Goal: Task Accomplishment & Management: Manage account settings

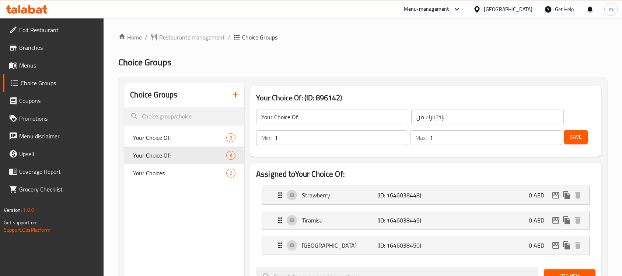
scroll to position [46, 0]
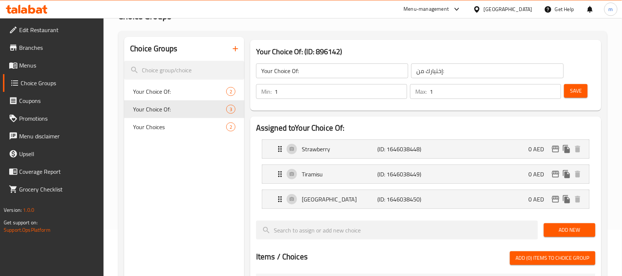
click at [35, 7] on icon at bounding box center [27, 9] width 42 height 9
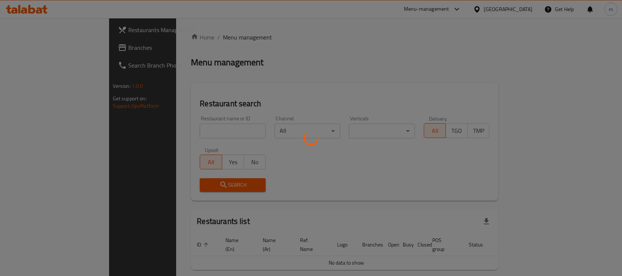
scroll to position [18, 0]
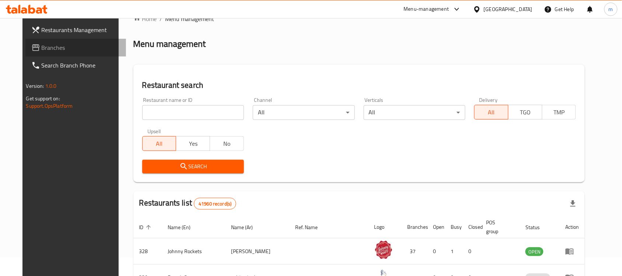
click at [42, 49] on span "Branches" at bounding box center [81, 47] width 79 height 9
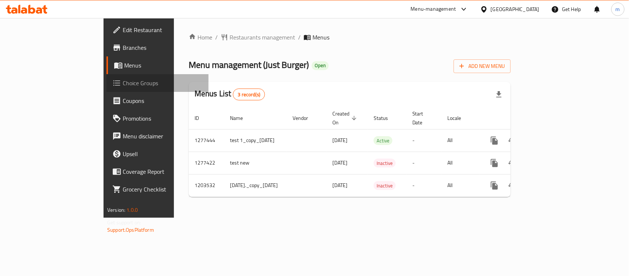
click at [112, 80] on span at bounding box center [117, 83] width 10 height 9
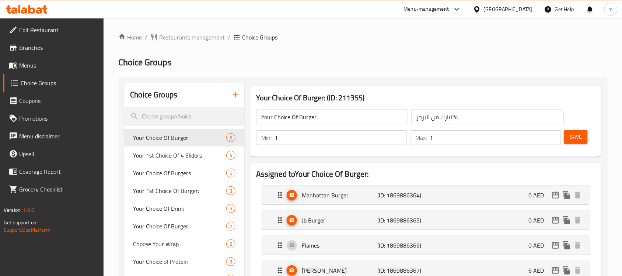
click at [371, 66] on h2 "Choice Groups" at bounding box center [362, 62] width 489 height 12
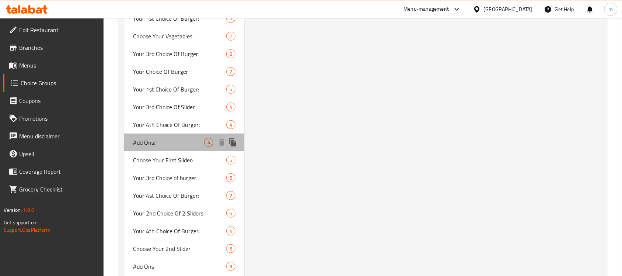
click at [168, 140] on span "Add Ons:" at bounding box center [168, 142] width 71 height 9
type input "Add Ons:"
type input "إضافات"
type input "0"
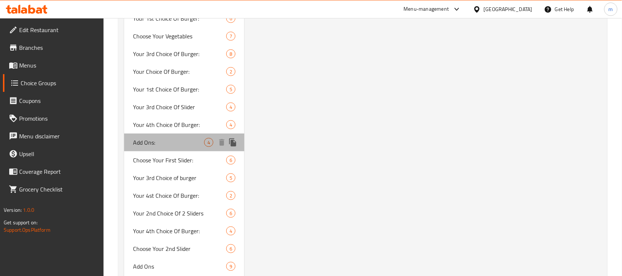
type input "6"
click at [168, 140] on span "Add Ons:" at bounding box center [168, 142] width 71 height 9
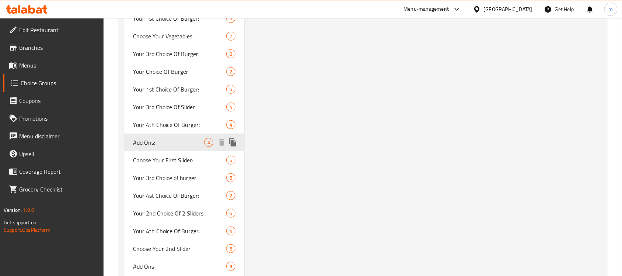
click at [168, 140] on span "Add Ons:" at bounding box center [168, 142] width 71 height 9
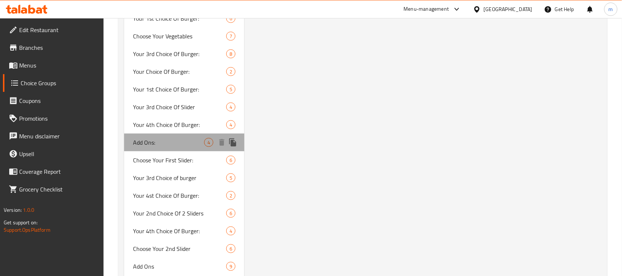
click at [168, 140] on span "Add Ons:" at bounding box center [168, 142] width 71 height 9
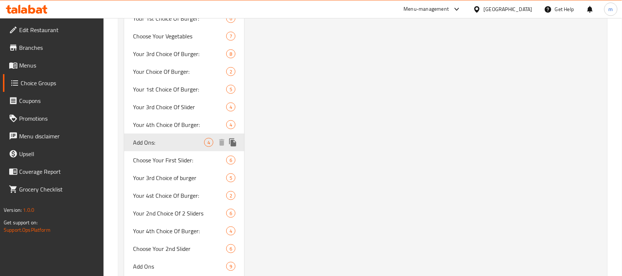
click at [168, 140] on span "Add Ons:" at bounding box center [168, 142] width 71 height 9
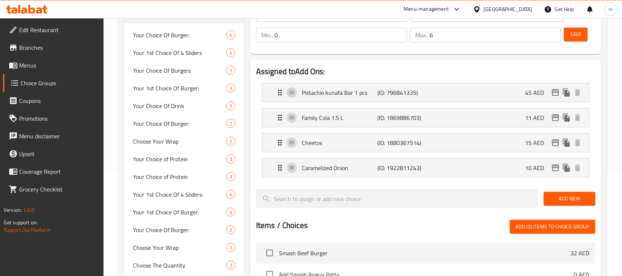
scroll to position [92, 0]
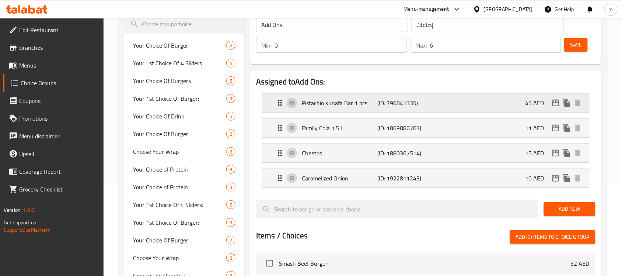
click at [332, 109] on div "Pistachio kunafa Bar 1 pcs (ID: 796841335) 45 AED" at bounding box center [428, 103] width 305 height 18
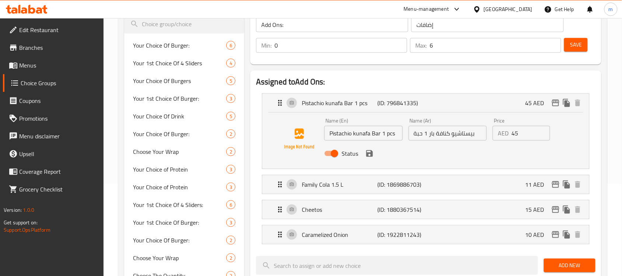
scroll to position [3091, 0]
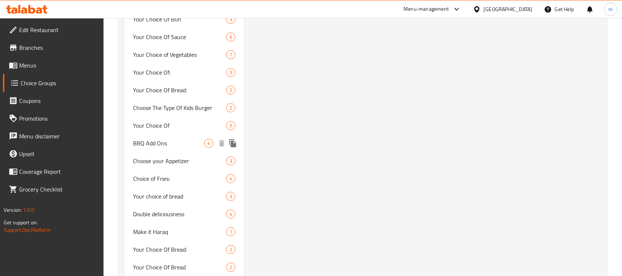
click at [144, 139] on span "BBQ Add Ons" at bounding box center [168, 143] width 71 height 9
type input "BBQ Add Ons"
type input "إضافات الباربيكيو"
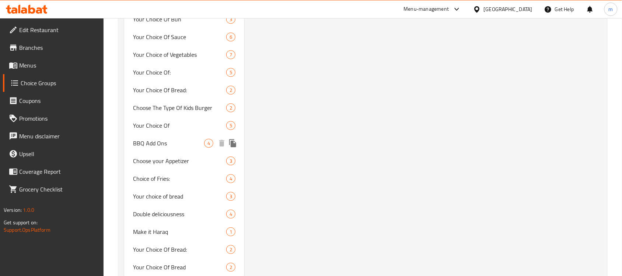
type input "4"
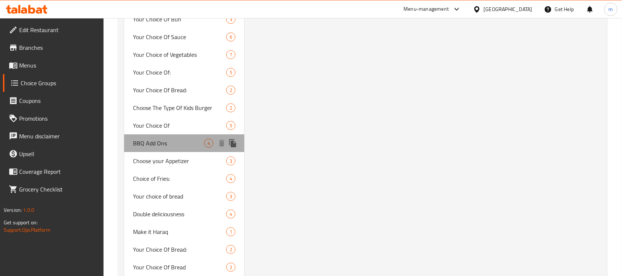
click at [144, 139] on span "BBQ Add Ons" at bounding box center [168, 143] width 71 height 9
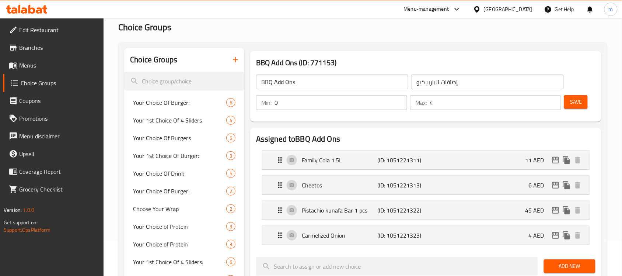
scroll to position [92, 0]
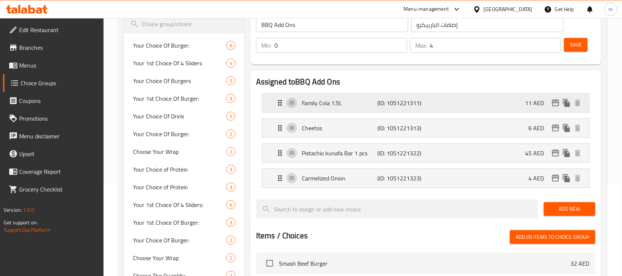
click at [323, 102] on p "Family Cola 1.5L" at bounding box center [340, 102] width 76 height 9
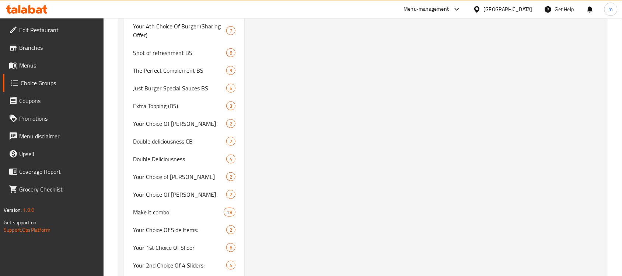
scroll to position [3109, 0]
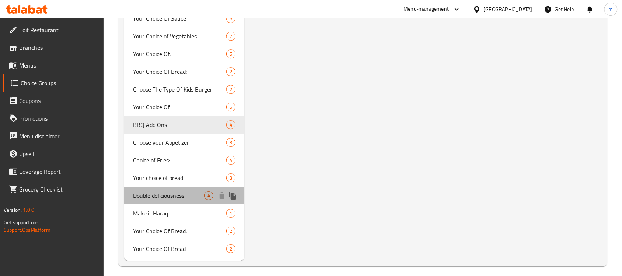
click at [186, 191] on span "Double deliciousness" at bounding box center [168, 195] width 71 height 9
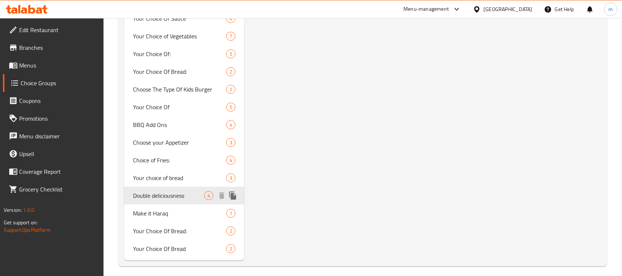
type input "Double deliciousness"
type input "لذة دبل"
type input "1"
click at [187, 191] on span "Double deliciousness" at bounding box center [168, 195] width 71 height 9
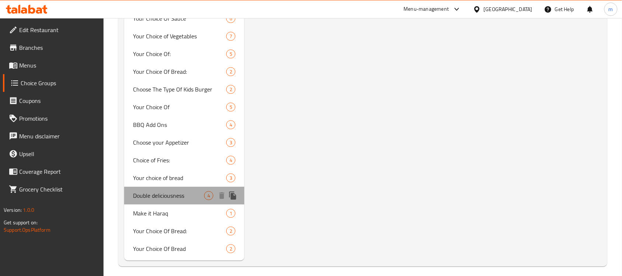
click at [187, 191] on span "Double deliciousness" at bounding box center [168, 195] width 71 height 9
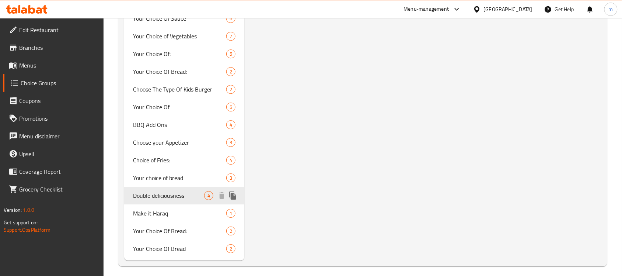
click at [187, 191] on span "Double deliciousness" at bounding box center [168, 195] width 71 height 9
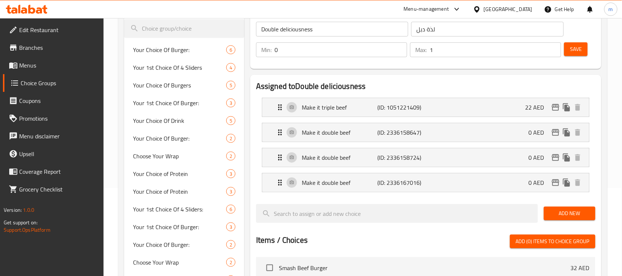
scroll to position [68, 0]
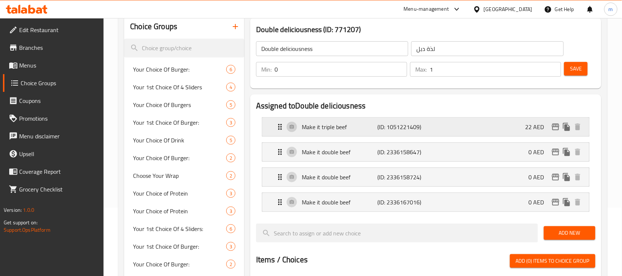
click at [342, 129] on p "Make it triple beef" at bounding box center [340, 126] width 76 height 9
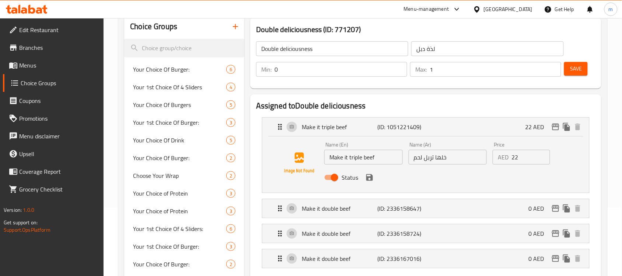
click at [439, 183] on div "Status" at bounding box center [447, 177] width 253 height 20
click at [402, 175] on div "Status" at bounding box center [447, 177] width 253 height 20
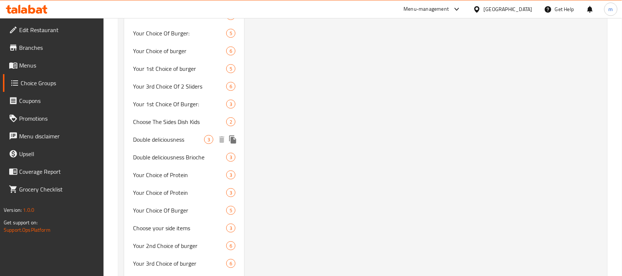
scroll to position [742, 0]
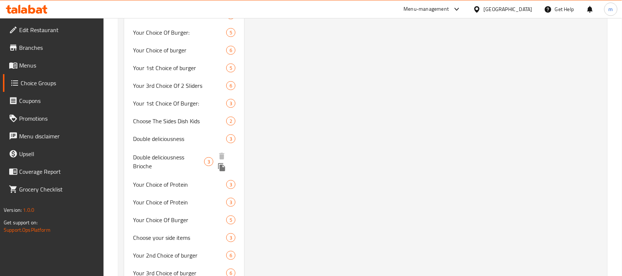
click at [155, 160] on span "Double deliciousness Brioche" at bounding box center [168, 162] width 71 height 18
type input "Double deliciousness Brioche"
type input "لذة دبل بريوش"
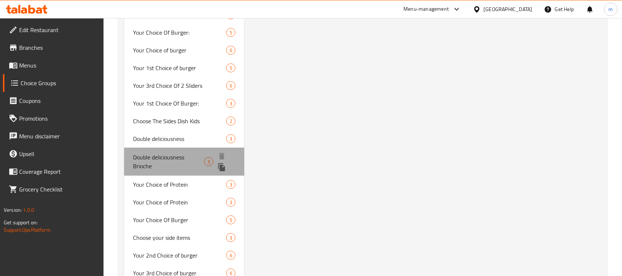
click at [155, 160] on span "Double deliciousness Brioche" at bounding box center [168, 162] width 71 height 18
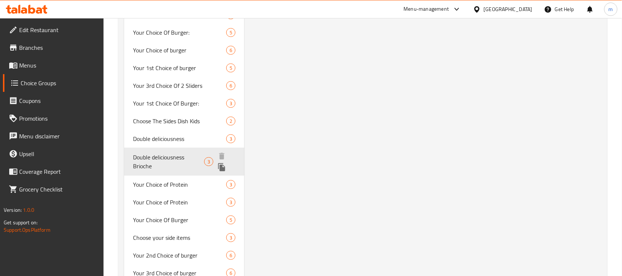
click at [155, 160] on span "Double deliciousness Brioche" at bounding box center [168, 162] width 71 height 18
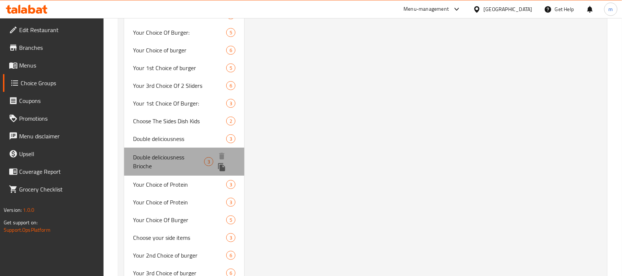
click at [155, 160] on span "Double deliciousness Brioche" at bounding box center [168, 162] width 71 height 18
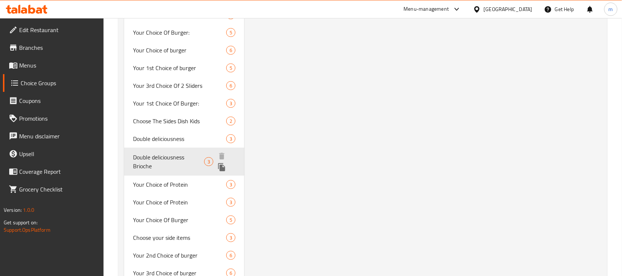
click at [155, 160] on span "Double deliciousness Brioche" at bounding box center [168, 162] width 71 height 18
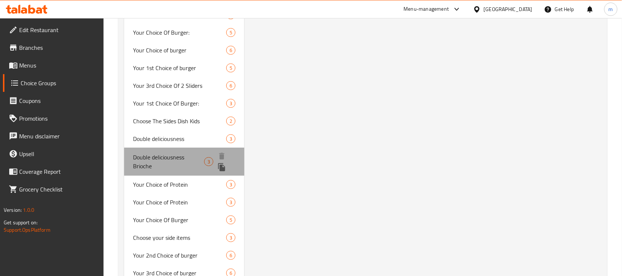
click at [155, 160] on span "Double deliciousness Brioche" at bounding box center [168, 162] width 71 height 18
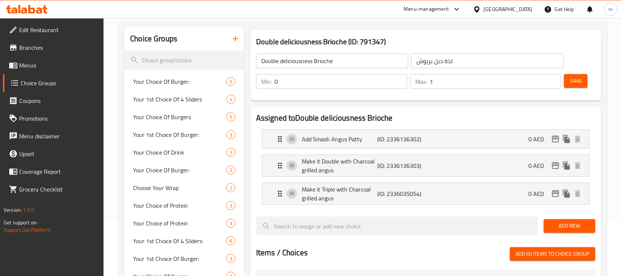
scroll to position [0, 0]
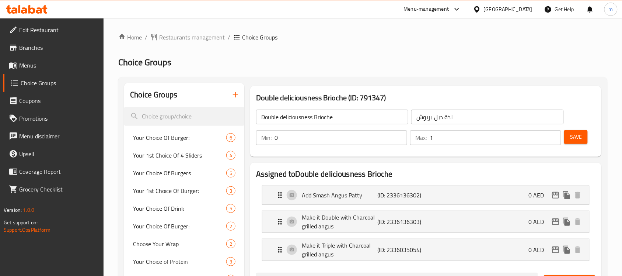
click at [426, 174] on h2 "Assigned to Double deliciousness Brioche" at bounding box center [425, 173] width 339 height 11
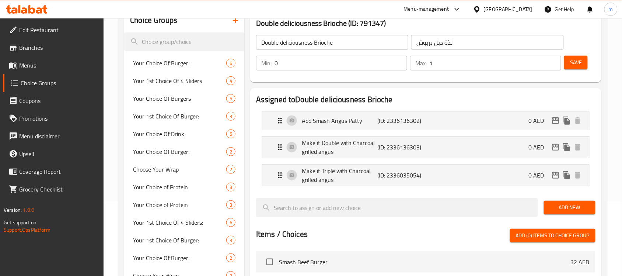
scroll to position [92, 0]
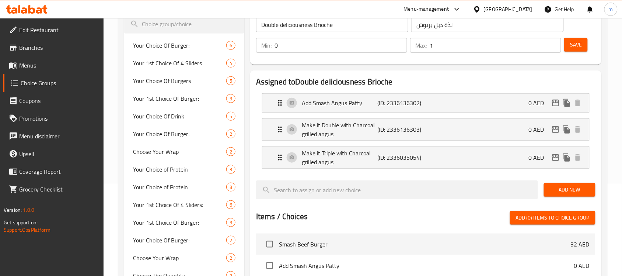
click at [395, 201] on div at bounding box center [397, 189] width 288 height 25
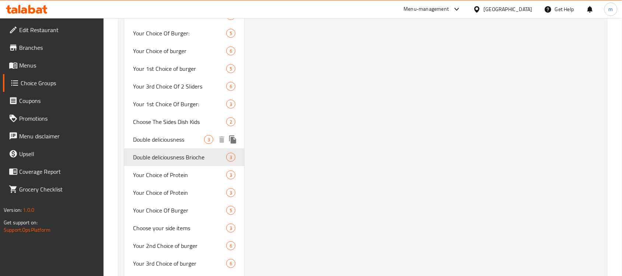
click at [162, 141] on span "Double deliciousness" at bounding box center [168, 139] width 71 height 9
type input "Double deliciousness"
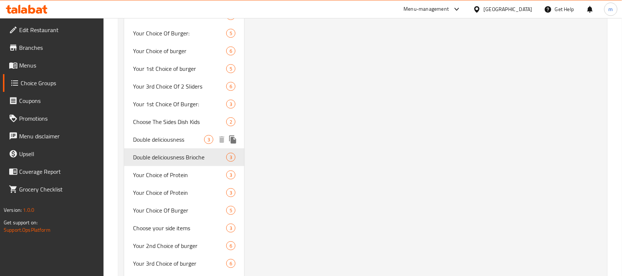
type input "لذة دبل"
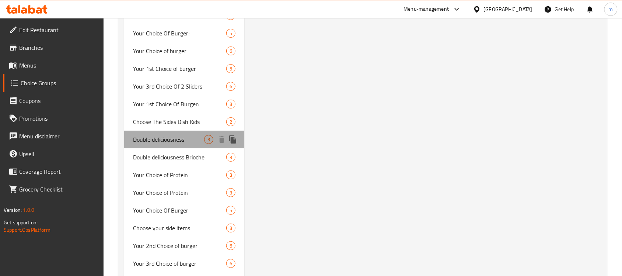
click at [162, 141] on span "Double deliciousness" at bounding box center [168, 139] width 71 height 9
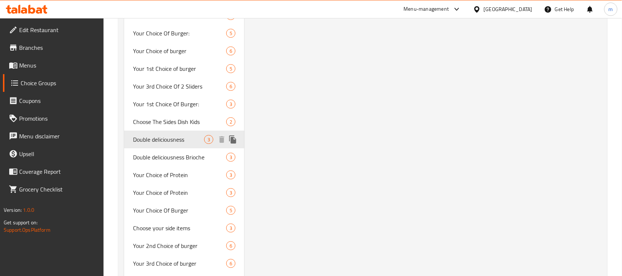
click at [162, 141] on span "Double deliciousness" at bounding box center [168, 139] width 71 height 9
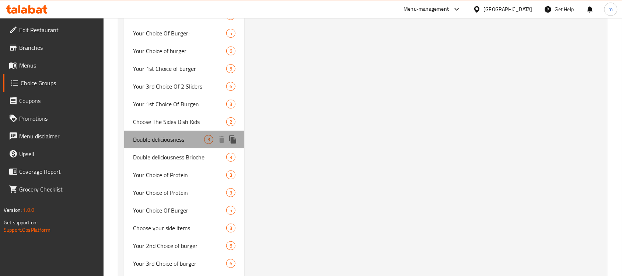
click at [162, 141] on span "Double deliciousness" at bounding box center [168, 139] width 71 height 9
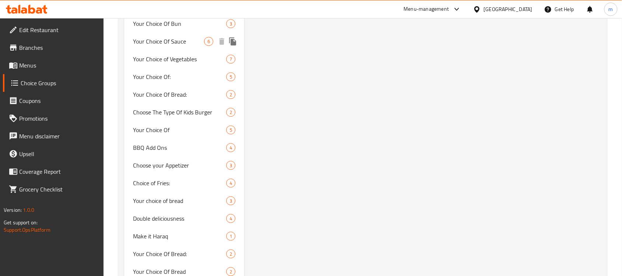
scroll to position [3109, 0]
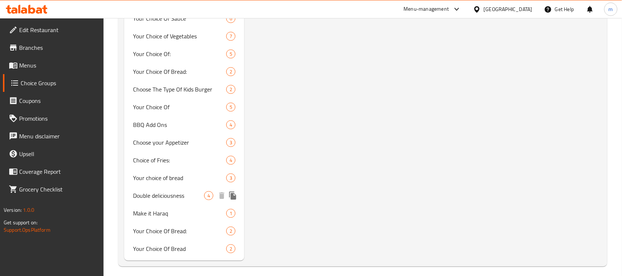
click at [185, 192] on span "Double deliciousness" at bounding box center [168, 195] width 71 height 9
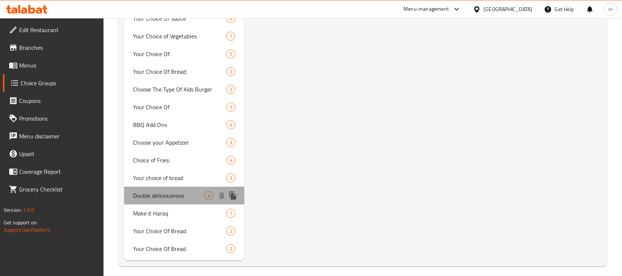
click at [185, 192] on span "Double deliciousness" at bounding box center [168, 195] width 71 height 9
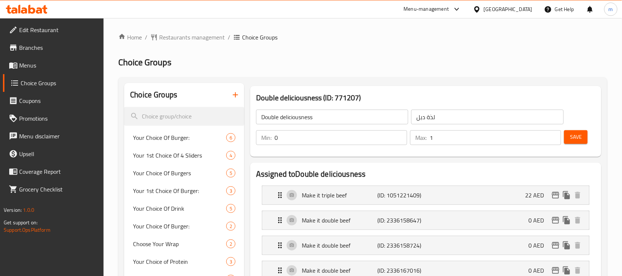
scroll to position [759, 0]
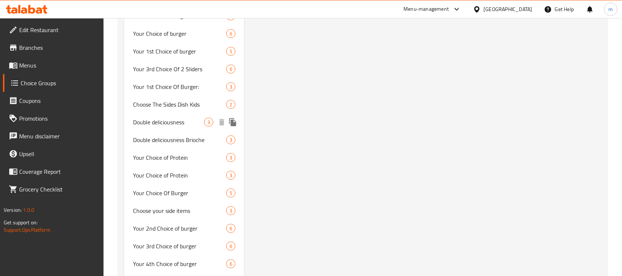
click at [192, 124] on span "Double deliciousness" at bounding box center [168, 122] width 71 height 9
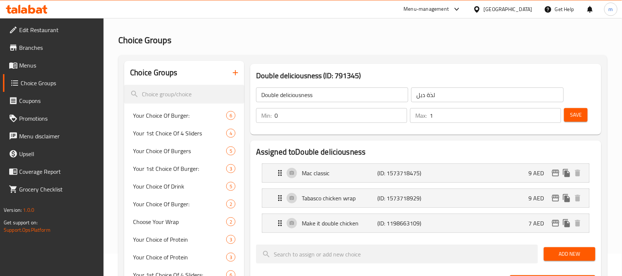
scroll to position [741, 0]
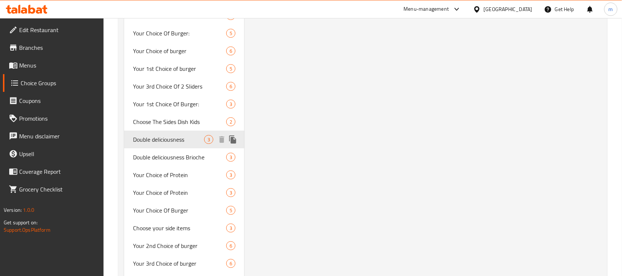
click at [194, 137] on span "Double deliciousness" at bounding box center [168, 139] width 71 height 9
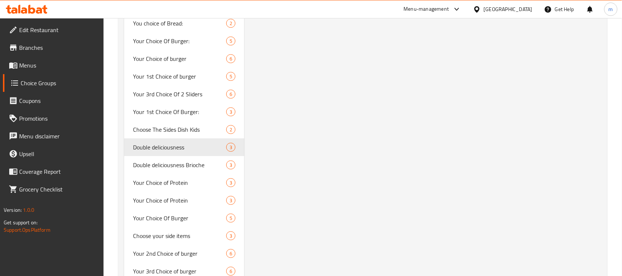
scroll to position [695, 0]
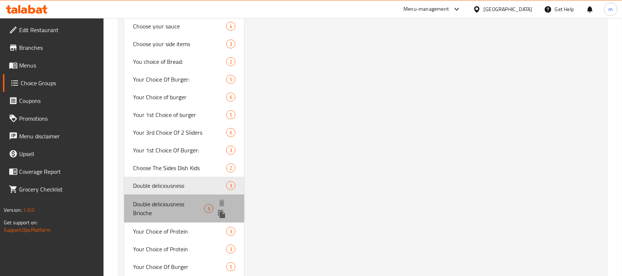
click at [177, 200] on span "Double deliciousness Brioche" at bounding box center [168, 208] width 71 height 18
type input "Double deliciousness Brioche"
type input "لذة دبل بريوش"
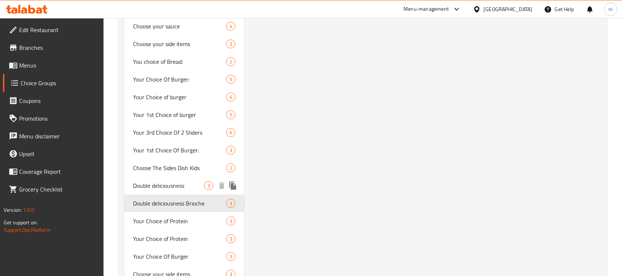
click at [185, 181] on span "Double deliciousness" at bounding box center [168, 185] width 71 height 9
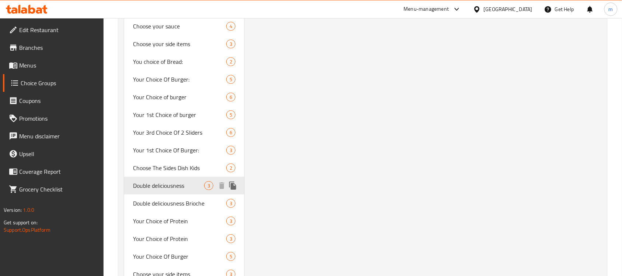
type input "Double deliciousness"
type input "لذة دبل"
click at [185, 181] on span "Double deliciousness" at bounding box center [168, 185] width 71 height 9
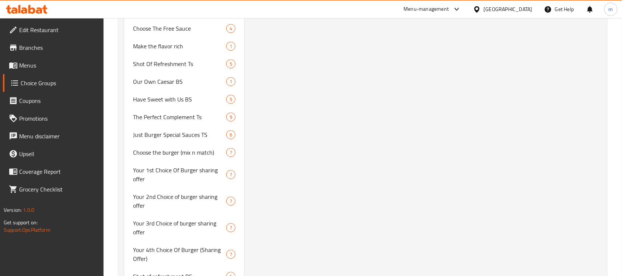
scroll to position [1709, 0]
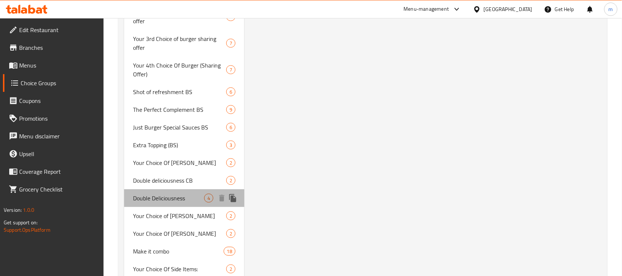
click at [181, 196] on span "Double Deliciousness" at bounding box center [168, 198] width 71 height 9
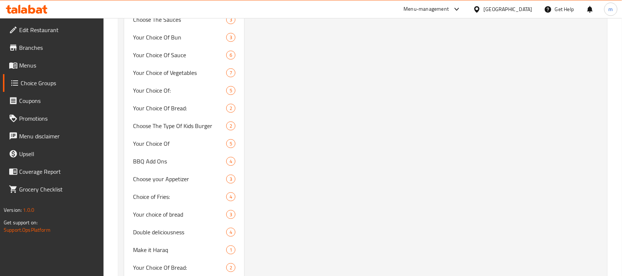
scroll to position [3109, 0]
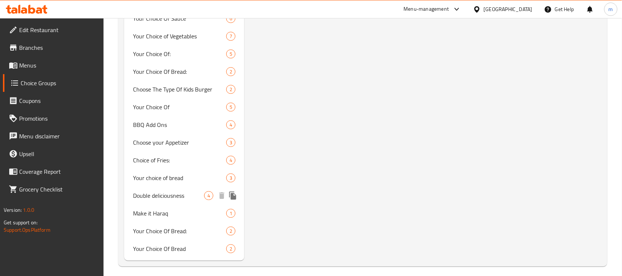
click at [192, 187] on div "Double deliciousness 4" at bounding box center [184, 196] width 120 height 18
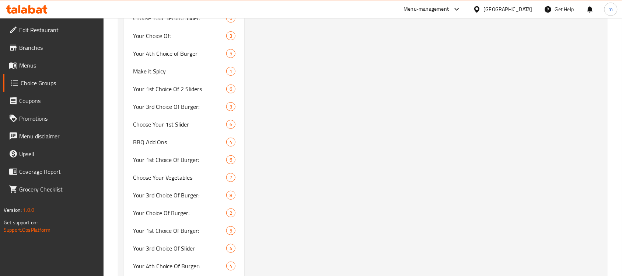
scroll to position [2084, 0]
click at [179, 133] on div "Add ons sauce: 6" at bounding box center [184, 142] width 120 height 18
click at [182, 115] on div "Add Ons 1" at bounding box center [184, 124] width 120 height 18
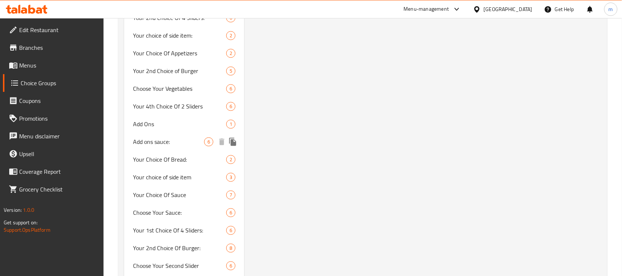
type input "Add Ons"
type input "الاضافات"
type input "1"
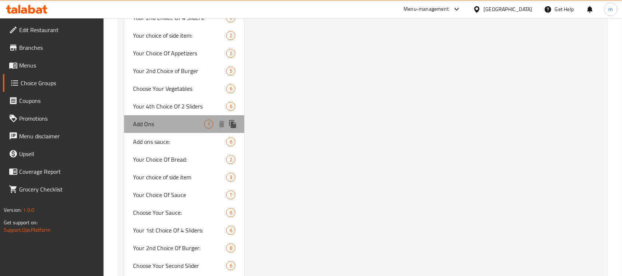
click at [182, 115] on div "Add Ons 1" at bounding box center [184, 124] width 120 height 18
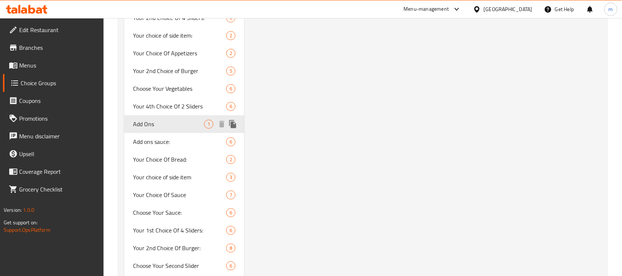
click at [182, 115] on div "Add Ons 1" at bounding box center [184, 124] width 120 height 18
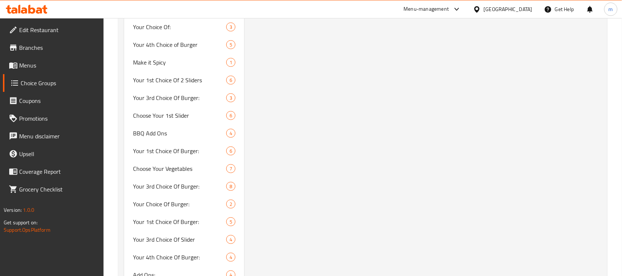
scroll to position [2702, 0]
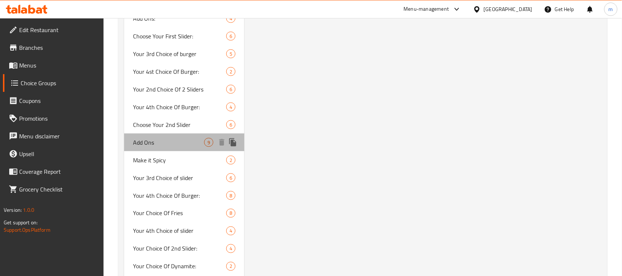
click at [194, 143] on div "Add Ons 9" at bounding box center [184, 142] width 120 height 18
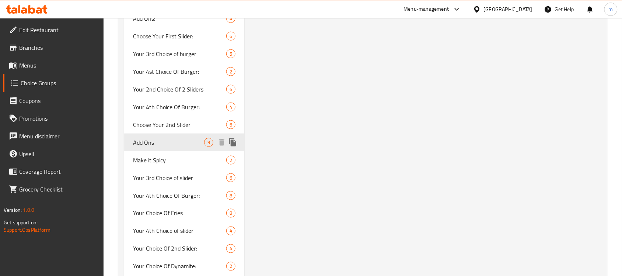
type input "Add Ons"
type input "الاضافات"
type input "9"
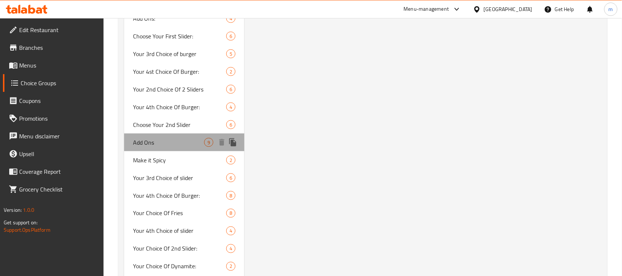
click at [194, 143] on div "Add Ons 9" at bounding box center [184, 142] width 120 height 18
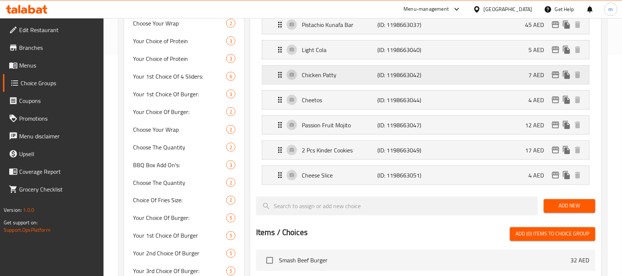
scroll to position [76, 0]
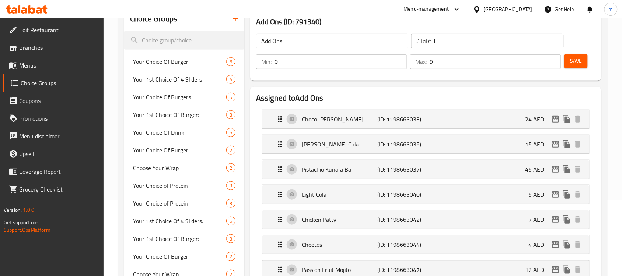
click at [354, 128] on div "[PERSON_NAME] (ID: 1198663033) 24 AED Name (En) [PERSON_NAME] Cake Name (En) Na…" at bounding box center [426, 118] width 328 height 19
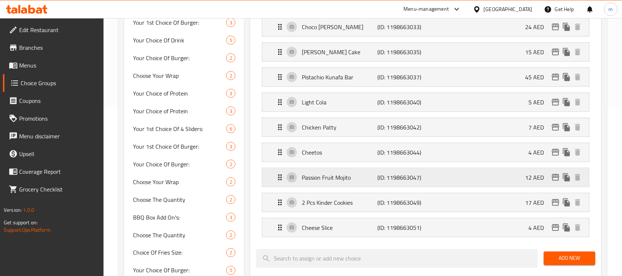
scroll to position [214, 0]
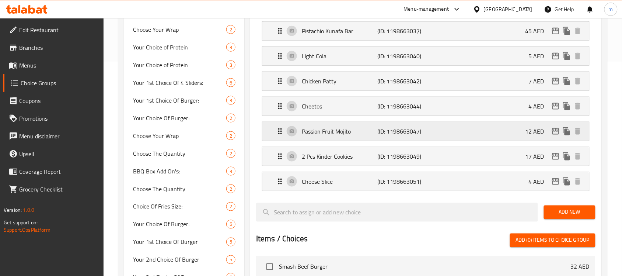
click at [371, 133] on p "Passion Fruit Mojito" at bounding box center [340, 131] width 76 height 9
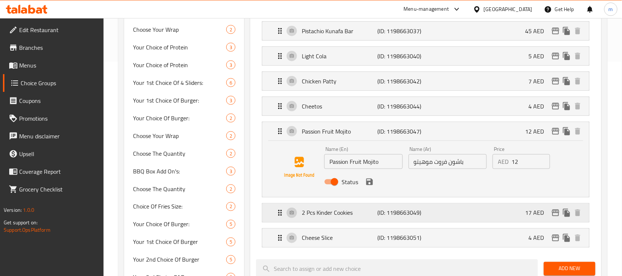
click at [362, 220] on div "2 Pcs Kinder Cookies (ID: 1198663049) 17 AED" at bounding box center [428, 212] width 305 height 18
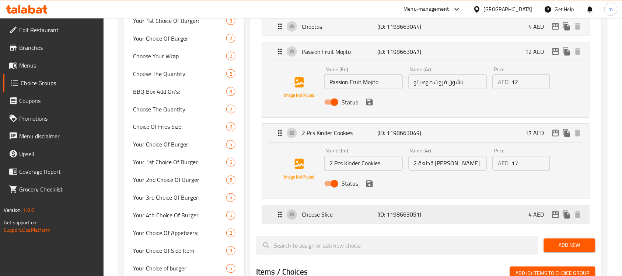
scroll to position [398, 0]
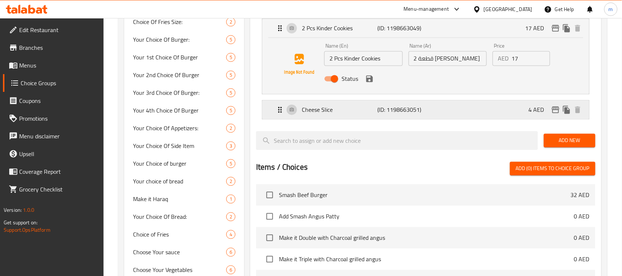
click at [369, 117] on div "Cheese Slice (ID: 1198663051) 4 AED" at bounding box center [428, 110] width 305 height 18
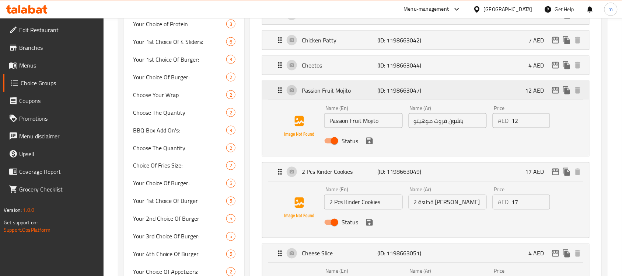
scroll to position [168, 0]
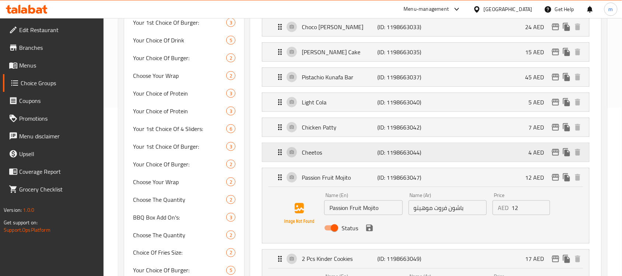
click at [407, 154] on p "(ID: 1198663044)" at bounding box center [402, 152] width 50 height 9
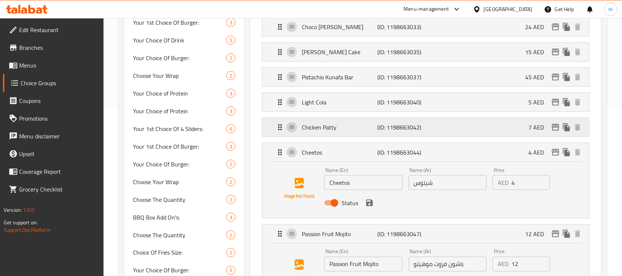
click at [405, 118] on div "Chicken [PERSON_NAME] (ID: 1198663042) 7 AED" at bounding box center [428, 127] width 305 height 18
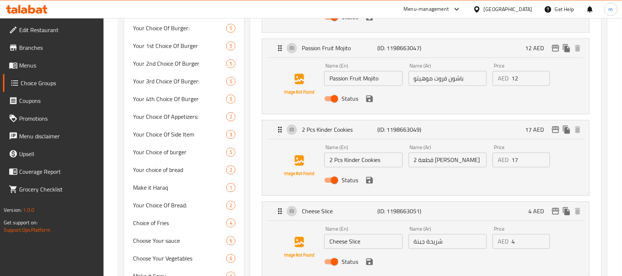
scroll to position [415, 0]
